Goal: Task Accomplishment & Management: Complete application form

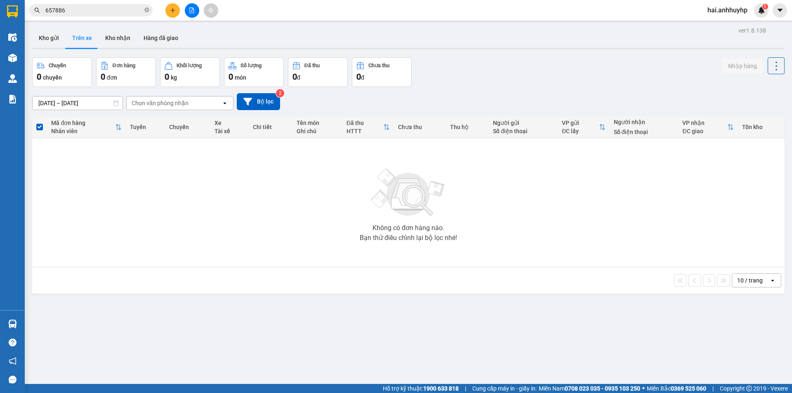
click at [175, 14] on button at bounding box center [172, 10] width 14 height 14
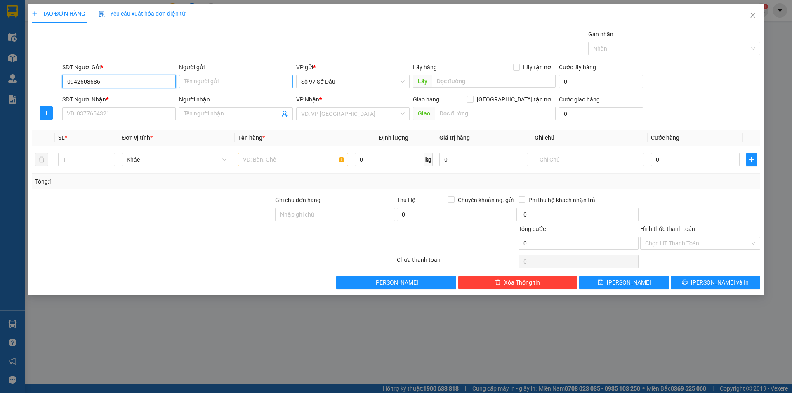
type input "0942608686"
click at [223, 82] on input "Người gửi" at bounding box center [235, 81] width 113 height 13
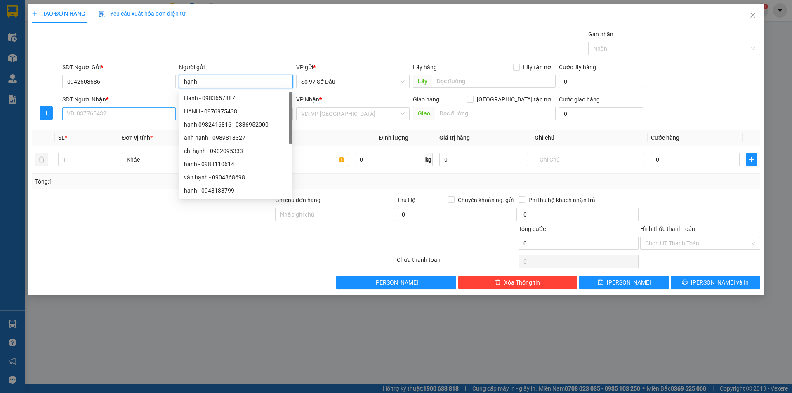
type input "hạnh"
click at [136, 110] on input "SĐT Người Nhận *" at bounding box center [118, 113] width 113 height 13
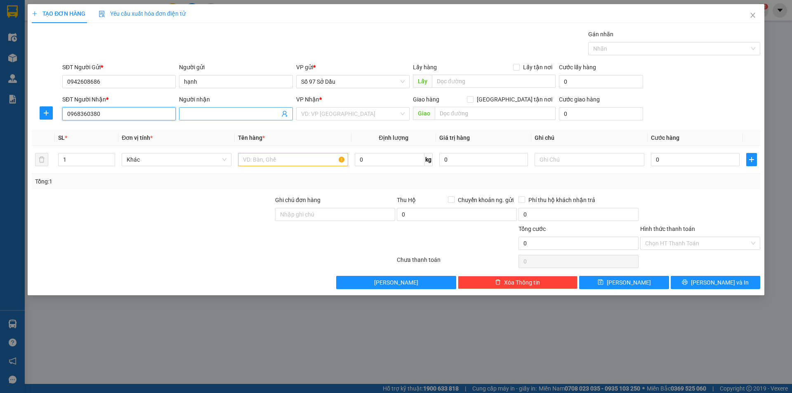
type input "0968360380"
click at [194, 110] on input "Người nhận" at bounding box center [231, 113] width 95 height 9
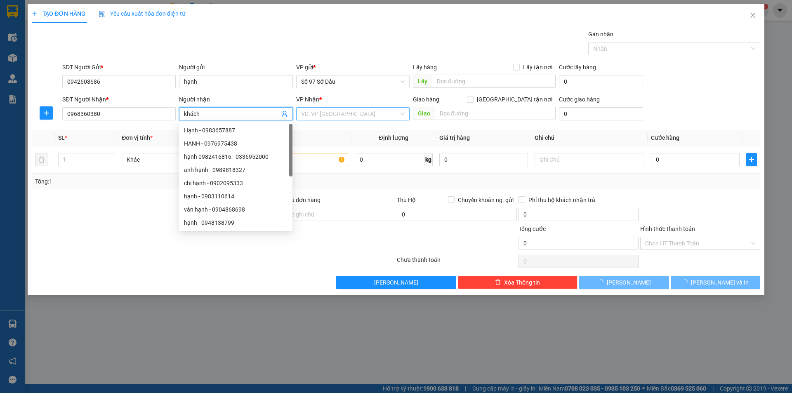
type input "khách"
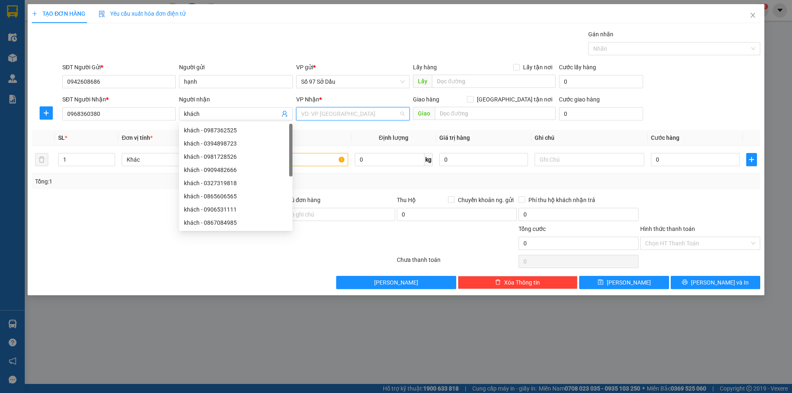
click at [337, 116] on input "search" at bounding box center [350, 114] width 98 height 12
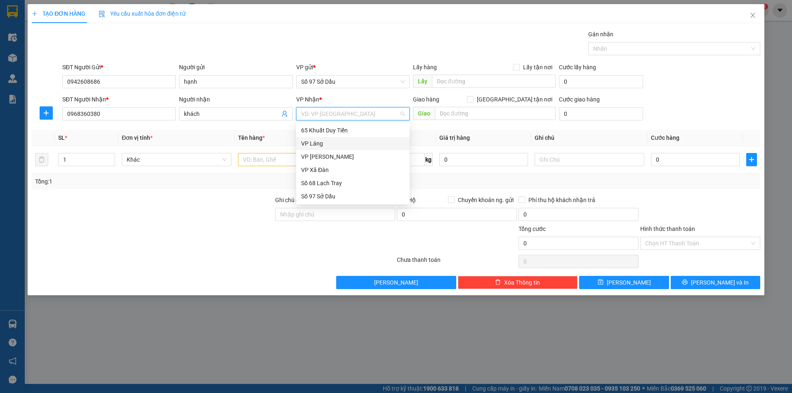
click at [323, 142] on div "VP Láng" at bounding box center [353, 143] width 104 height 9
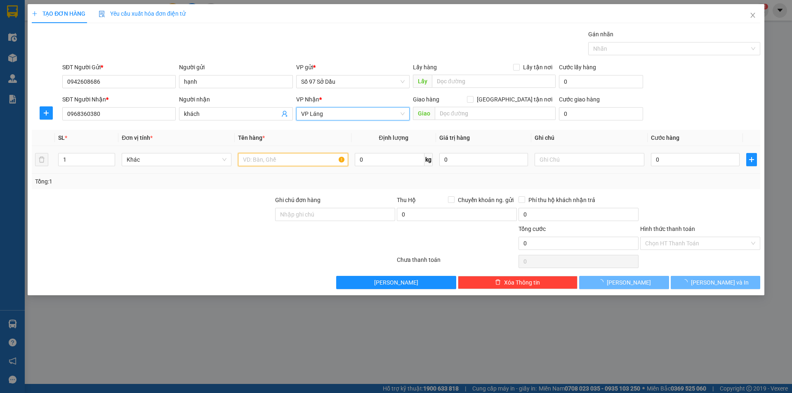
click at [285, 159] on input "text" at bounding box center [293, 159] width 110 height 13
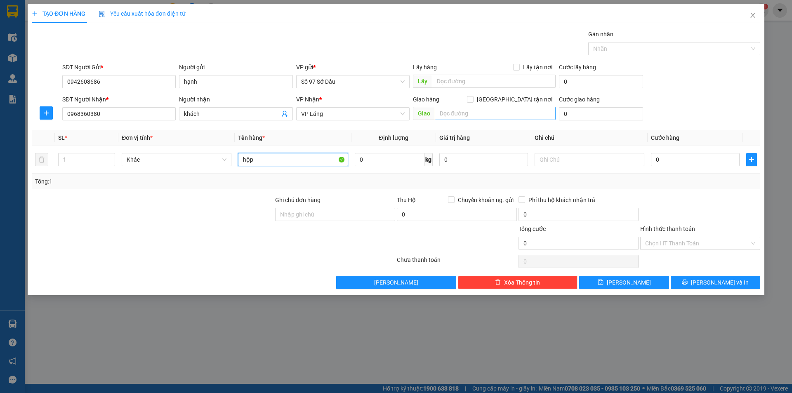
type input "hộp"
click at [463, 113] on input "text" at bounding box center [495, 113] width 121 height 13
click at [473, 100] on input "[GEOGRAPHIC_DATA] tận nơi" at bounding box center [470, 99] width 6 height 6
checkbox input "true"
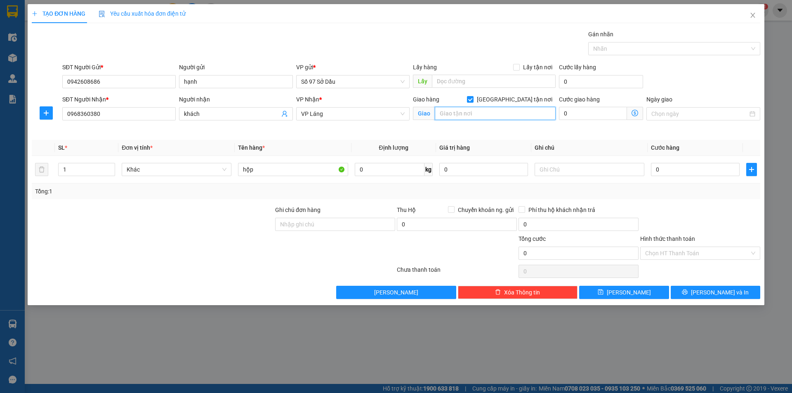
click at [472, 118] on input "text" at bounding box center [495, 113] width 121 height 13
paste input "178 P. [GEOGRAPHIC_DATA], [GEOGRAPHIC_DATA], [GEOGRAPHIC_DATA], [GEOGRAPHIC_DAT…"
type input "178 P. [GEOGRAPHIC_DATA], [GEOGRAPHIC_DATA], [GEOGRAPHIC_DATA], [GEOGRAPHIC_DAT…"
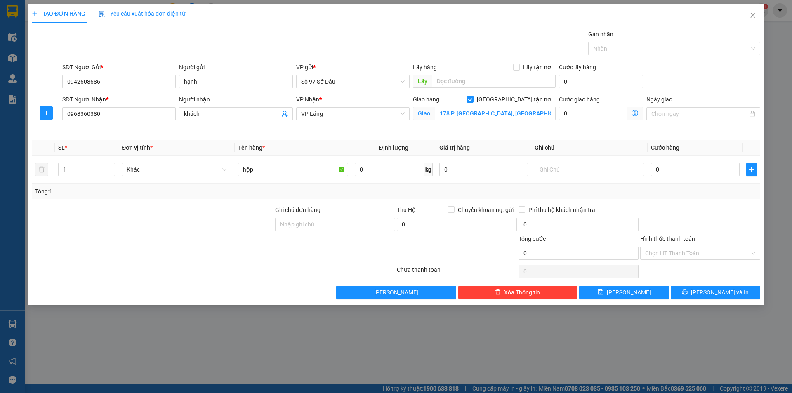
click at [633, 112] on icon "dollar-circle" at bounding box center [634, 113] width 7 height 7
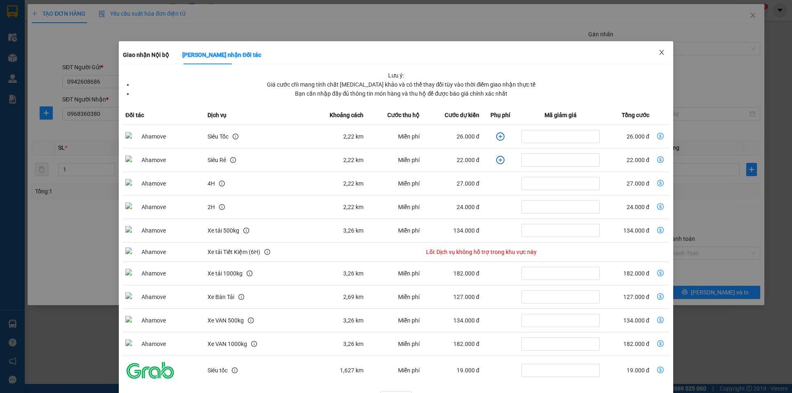
click at [658, 54] on icon "close" at bounding box center [661, 52] width 7 height 7
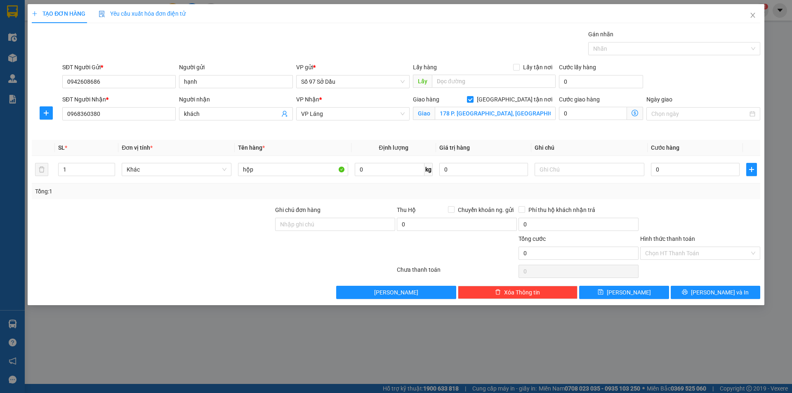
click at [635, 110] on icon "dollar-circle" at bounding box center [634, 113] width 7 height 7
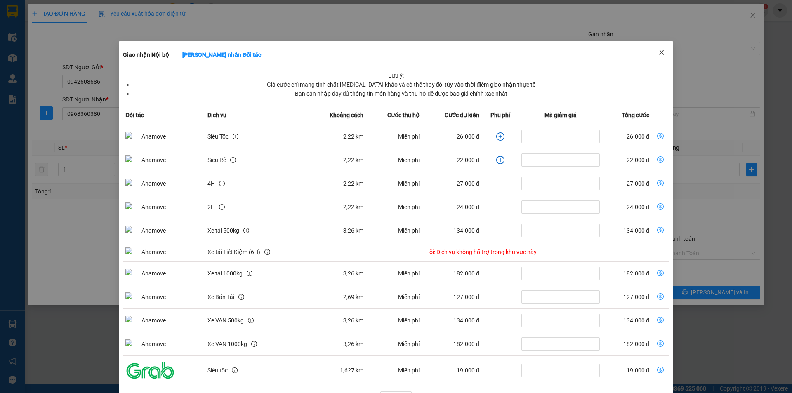
click at [659, 51] on icon "close" at bounding box center [661, 52] width 5 height 5
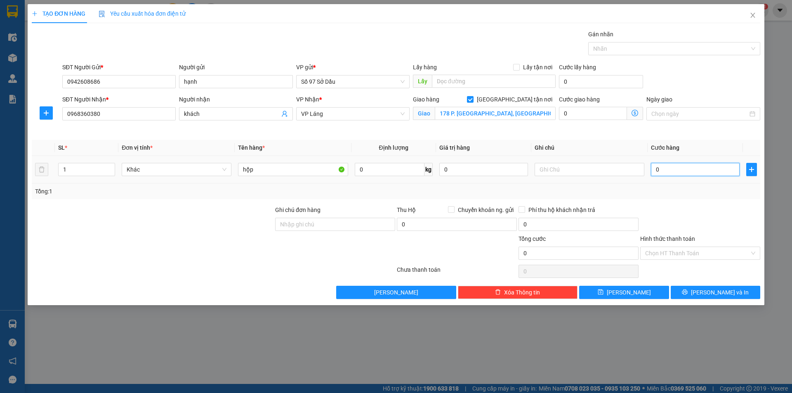
click at [693, 164] on input "0" at bounding box center [695, 169] width 89 height 13
type input "7"
type input "70"
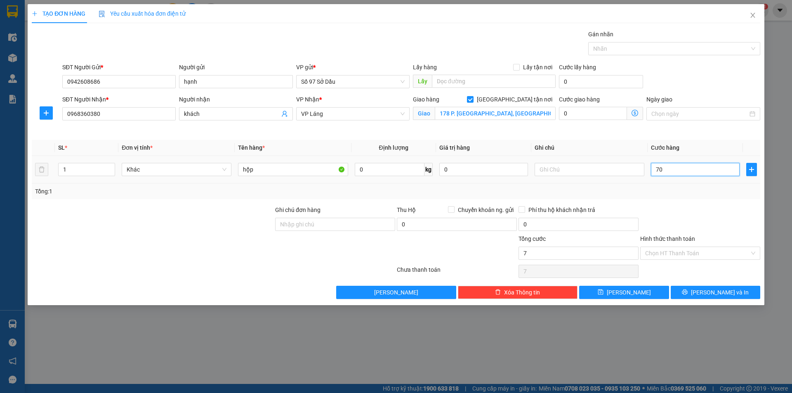
type input "70"
type input "700"
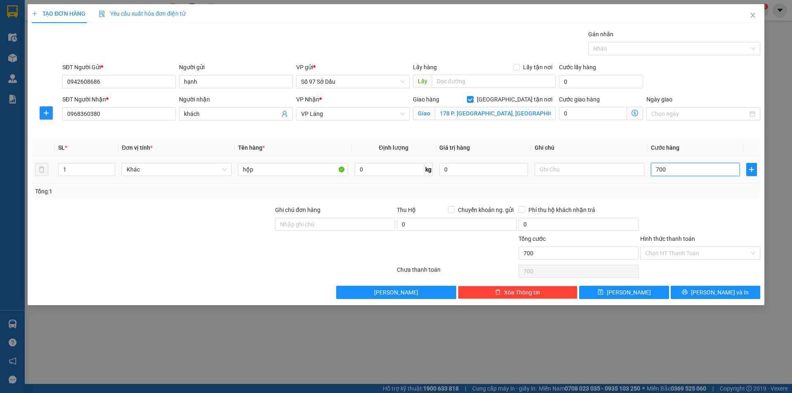
type input "7.000"
type input "70.000"
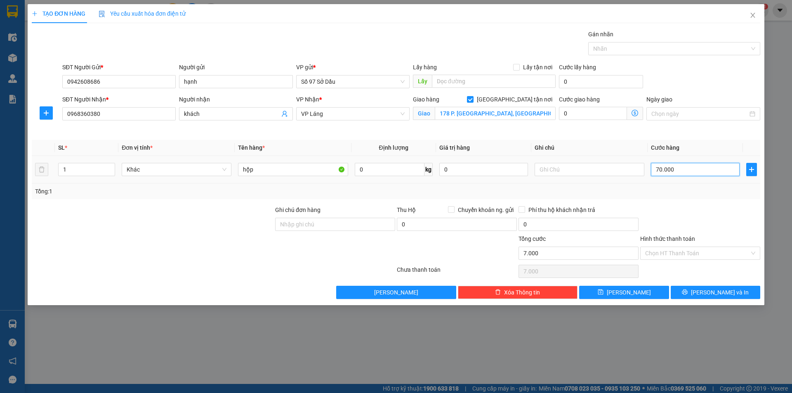
type input "70.000"
click at [681, 256] on input "Hình thức thanh toán" at bounding box center [697, 253] width 104 height 12
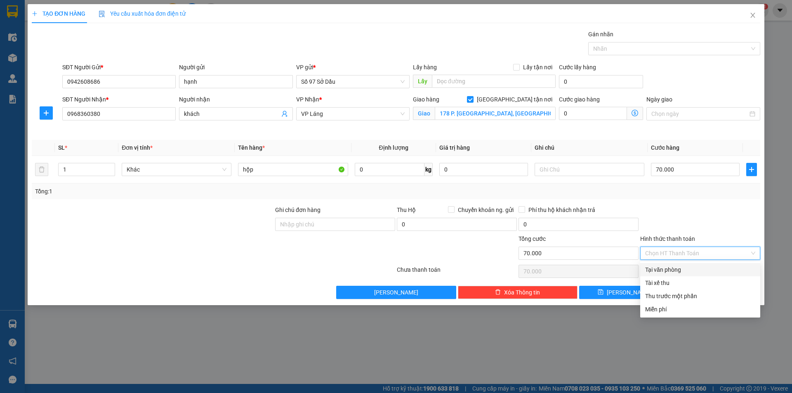
click at [678, 268] on div "Tại văn phòng" at bounding box center [700, 269] width 110 height 9
type input "0"
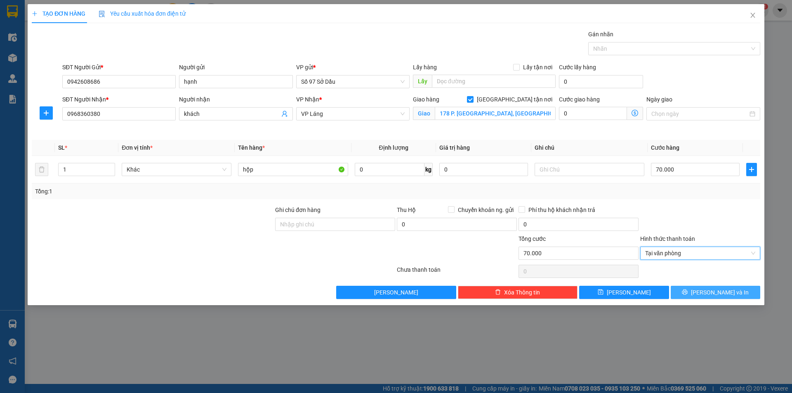
click at [693, 290] on button "[PERSON_NAME] và In" at bounding box center [715, 292] width 89 height 13
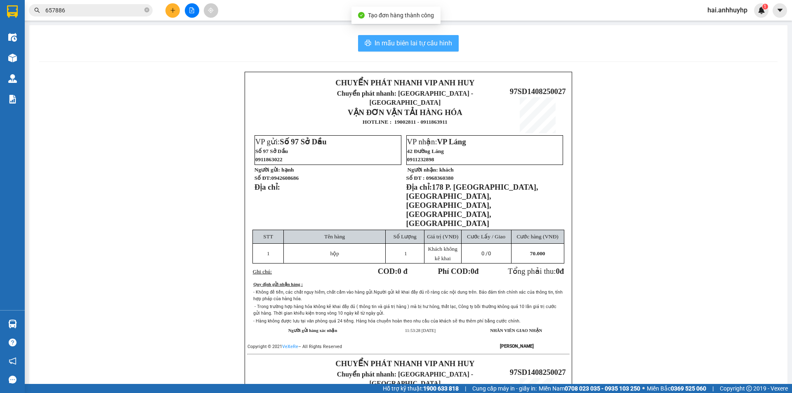
click at [410, 51] on button "In mẫu biên lai tự cấu hình" at bounding box center [408, 43] width 101 height 16
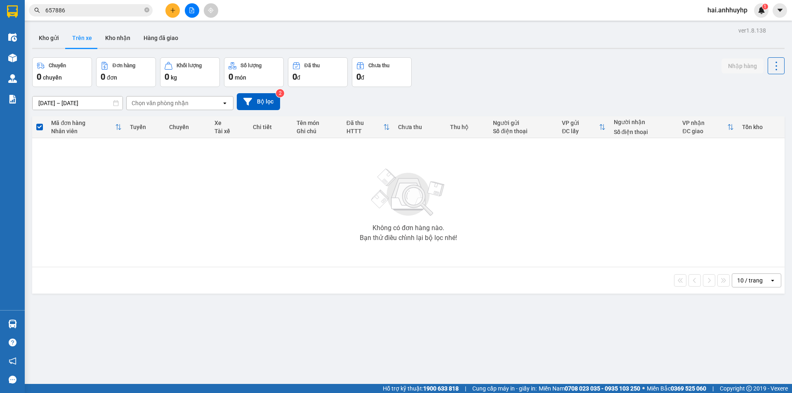
drag, startPoint x: 38, startPoint y: 40, endPoint x: 90, endPoint y: 35, distance: 52.6
click at [38, 40] on button "Kho gửi" at bounding box center [48, 38] width 33 height 20
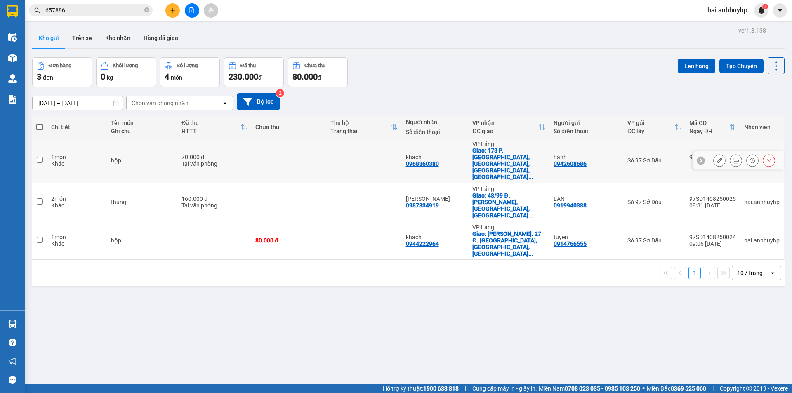
drag, startPoint x: 42, startPoint y: 148, endPoint x: 43, endPoint y: 164, distance: 16.5
click at [42, 157] on input "checkbox" at bounding box center [40, 160] width 6 height 6
checkbox input "true"
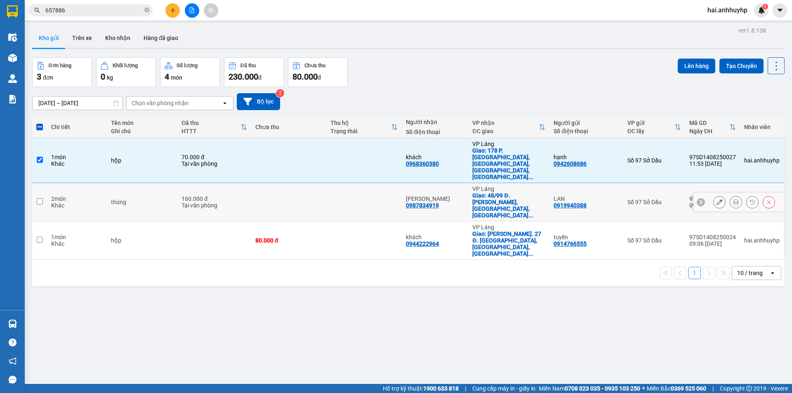
click at [43, 183] on td at bounding box center [39, 202] width 15 height 38
checkbox input "true"
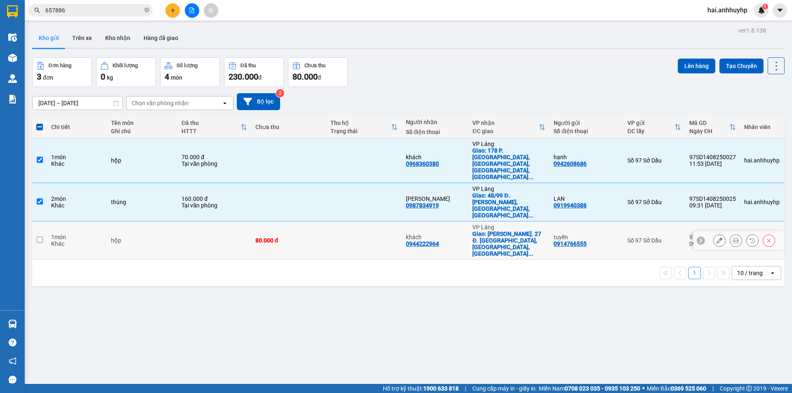
click at [40, 237] on input "checkbox" at bounding box center [40, 240] width 6 height 6
checkbox input "true"
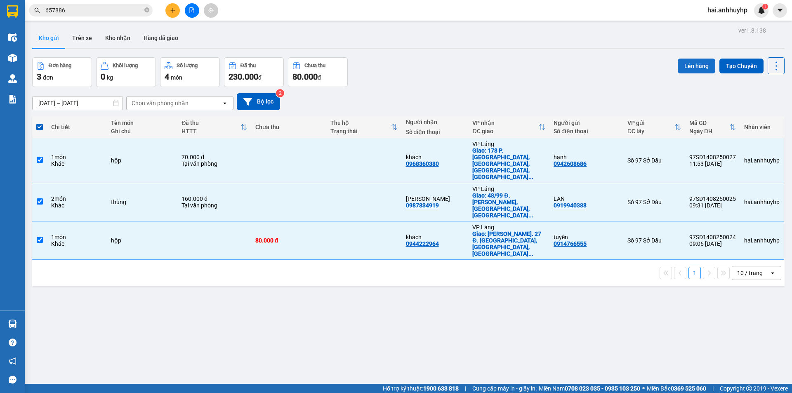
click at [697, 62] on button "Lên hàng" at bounding box center [697, 66] width 38 height 15
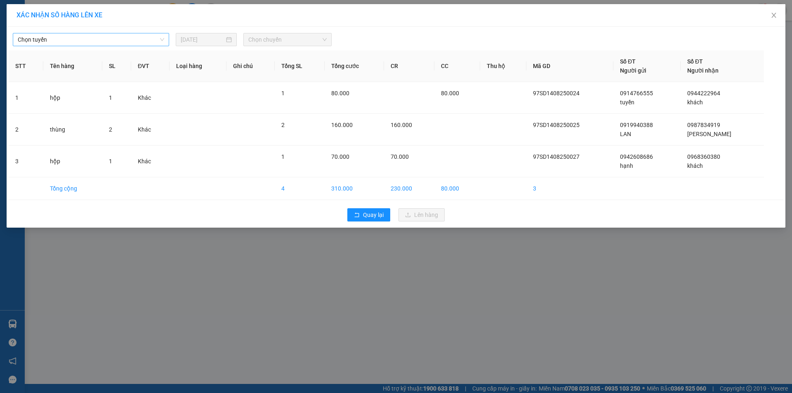
click at [86, 40] on span "Chọn tuyến" at bounding box center [91, 39] width 146 height 12
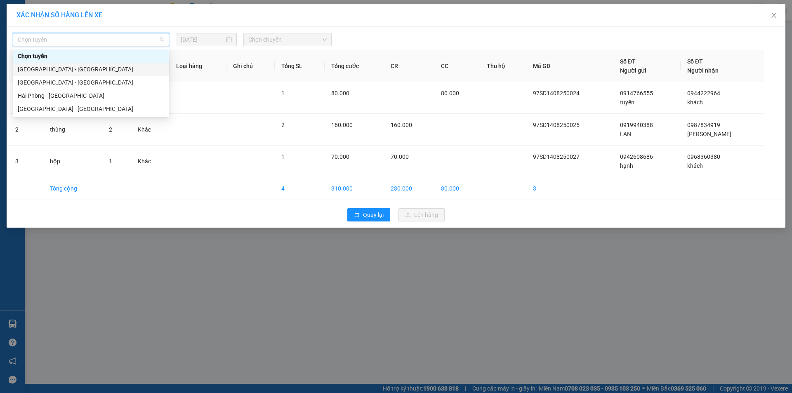
click at [46, 70] on div "[GEOGRAPHIC_DATA] - [GEOGRAPHIC_DATA]" at bounding box center [91, 69] width 146 height 9
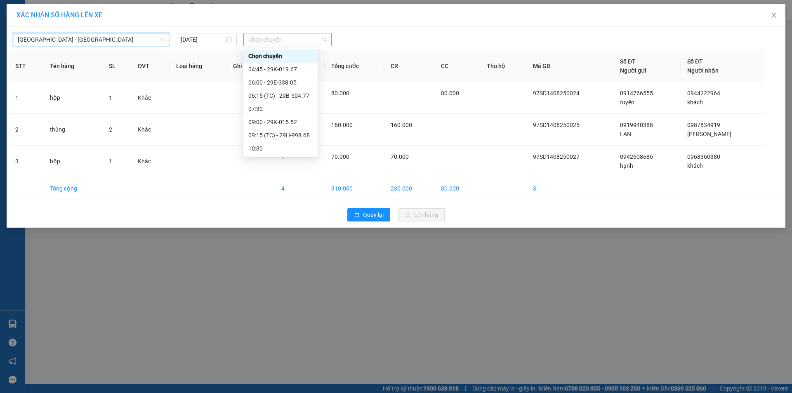
click at [291, 38] on span "Chọn chuyến" at bounding box center [287, 39] width 78 height 12
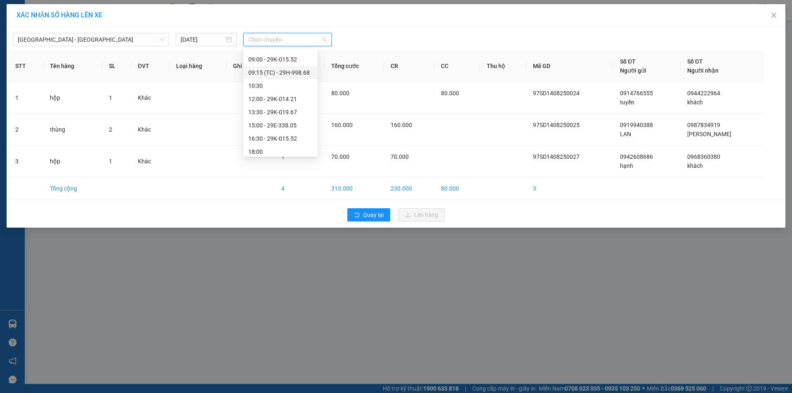
scroll to position [92, 0]
click at [275, 68] on div "12:00 - 29K-014.21" at bounding box center [280, 69] width 64 height 9
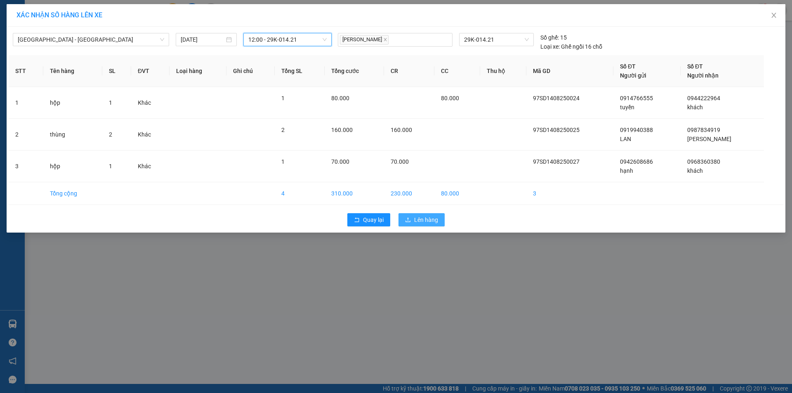
click at [422, 217] on span "Lên hàng" at bounding box center [426, 219] width 24 height 9
